Goal: Find specific page/section: Find specific page/section

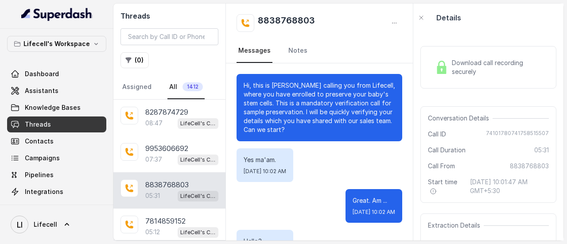
scroll to position [2338, 0]
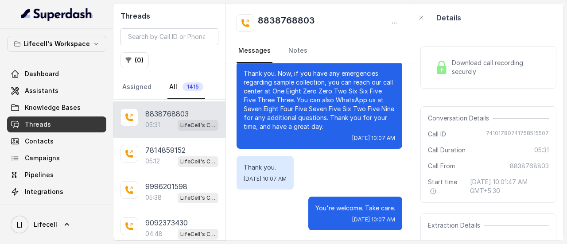
scroll to position [1, 0]
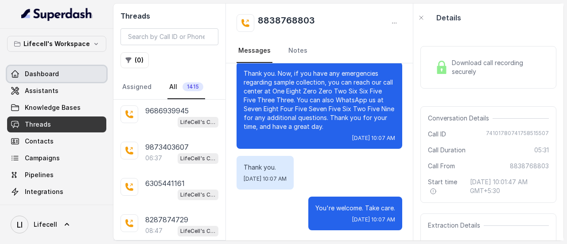
click at [66, 70] on link "Dashboard" at bounding box center [56, 74] width 99 height 16
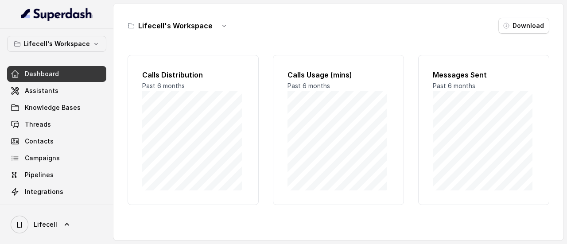
scroll to position [102, 0]
